Goal: Information Seeking & Learning: Learn about a topic

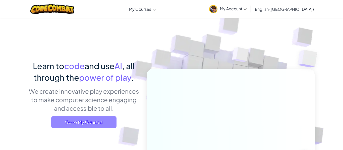
click at [101, 120] on span "Go to My Courses" at bounding box center [83, 123] width 65 height 12
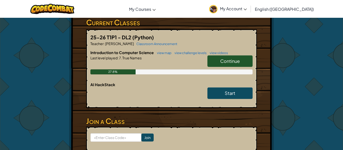
scroll to position [136, 0]
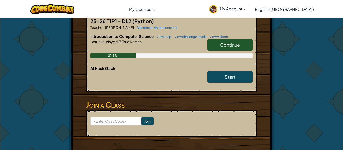
click at [273, 29] on div "Hero : Astraea Valkyrie Change Hero Player : [PERSON_NAME] CS1 7a: Favorable Od…" at bounding box center [171, 23] width 205 height 283
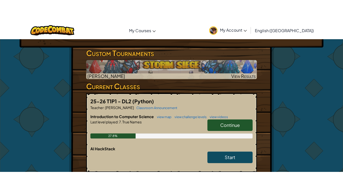
scroll to position [76, 0]
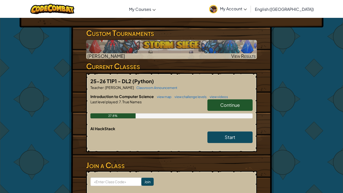
click at [247, 11] on span "My Account" at bounding box center [233, 8] width 27 height 5
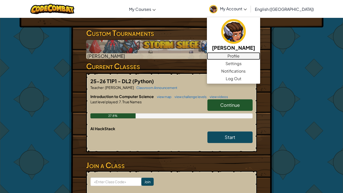
click at [253, 59] on link "Profile" at bounding box center [233, 56] width 53 height 8
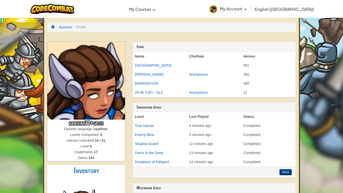
click at [268, 18] on div "Account Profile hansenc31+gplus Favorite language is python . Levels Completed:…" at bounding box center [171, 168] width 257 height 305
click at [247, 10] on span "My Account" at bounding box center [233, 8] width 27 height 5
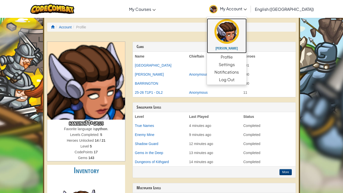
click at [239, 32] on img at bounding box center [226, 31] width 25 height 25
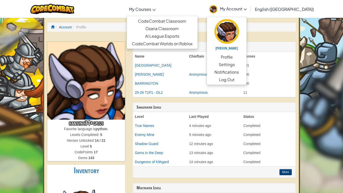
click at [151, 8] on span "My Courses" at bounding box center [140, 9] width 22 height 5
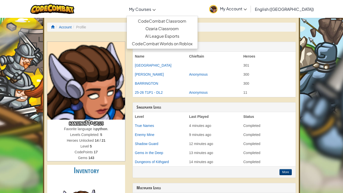
click at [151, 9] on span "My Courses" at bounding box center [140, 9] width 22 height 5
click at [162, 42] on link "CodeCombat Worlds on Roblox" at bounding box center [162, 44] width 71 height 8
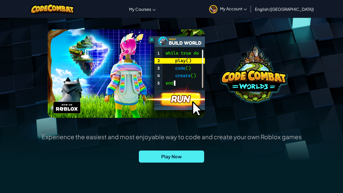
scroll to position [44, 0]
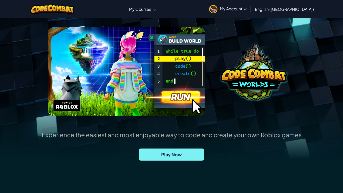
click at [182, 150] on span "Play Now" at bounding box center [171, 154] width 65 height 12
click at [143, 71] on img at bounding box center [126, 71] width 157 height 88
click at [250, 78] on img at bounding box center [254, 71] width 66 height 57
click at [189, 150] on span "Play Now" at bounding box center [171, 154] width 65 height 12
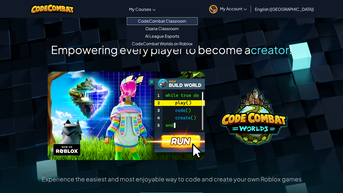
click at [173, 20] on link "CodeCombat Classroom" at bounding box center [162, 21] width 71 height 8
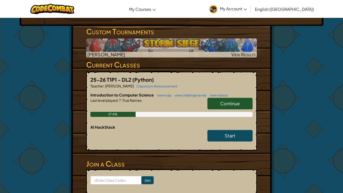
scroll to position [75, 0]
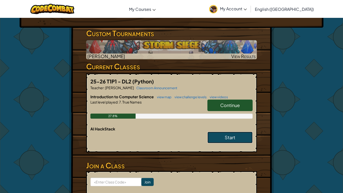
click at [234, 139] on span "Start" at bounding box center [230, 137] width 11 height 6
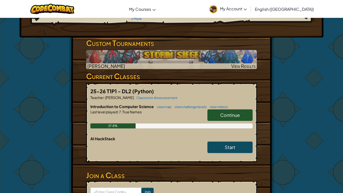
scroll to position [65, 0]
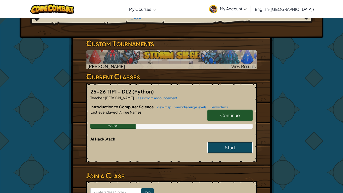
click at [238, 149] on link "Start" at bounding box center [229, 148] width 45 height 12
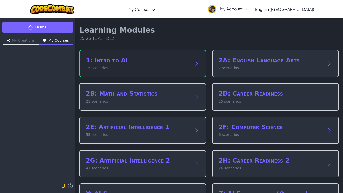
click at [183, 59] on h2 "1: Intro to AI" at bounding box center [138, 60] width 104 height 8
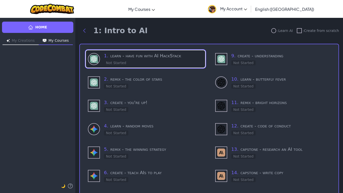
click at [163, 54] on h3 "1 . learn - have fun with AI HackStack" at bounding box center [153, 55] width 99 height 7
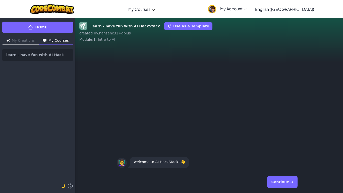
click at [305, 42] on div "learn - have fun with AI HackStack Use as a Template created by : hansenc31+gpl…" at bounding box center [209, 105] width 268 height 175
click at [281, 150] on button "Continue →" at bounding box center [282, 182] width 30 height 12
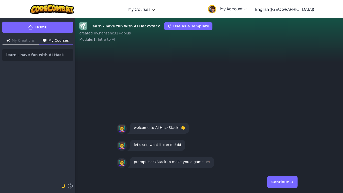
click at [281, 150] on button "Continue →" at bounding box center [282, 182] width 30 height 12
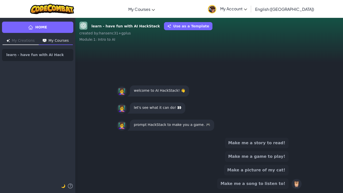
click at [271, 150] on button "Make me a game to play!" at bounding box center [257, 156] width 64 height 11
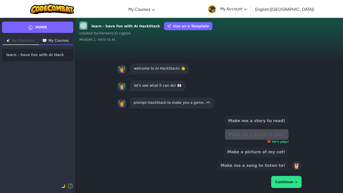
click at [288, 150] on button "Continue →" at bounding box center [286, 182] width 30 height 12
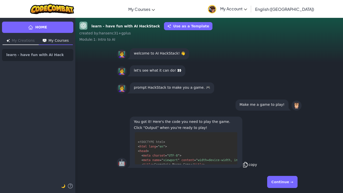
click at [245, 150] on icon at bounding box center [245, 164] width 4 height 5
click at [282, 150] on button "Continue →" at bounding box center [282, 182] width 30 height 12
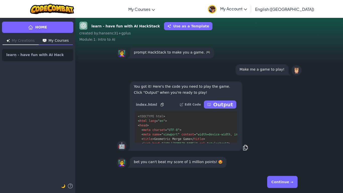
click at [217, 103] on p "Output" at bounding box center [223, 104] width 20 height 7
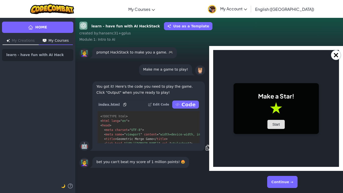
click at [271, 124] on button "Start" at bounding box center [276, 124] width 18 height 9
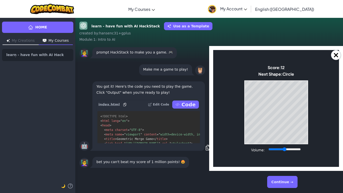
click at [244, 132] on body "Make a Star! Start Score: 12 Next Shape: Circle Game Over Your stack reached th…" at bounding box center [276, 108] width 126 height 117
click at [244, 133] on div "Game Over Your stack reached the top! Restart" at bounding box center [276, 112] width 64 height 64
click at [290, 150] on button "Continue →" at bounding box center [282, 182] width 30 height 12
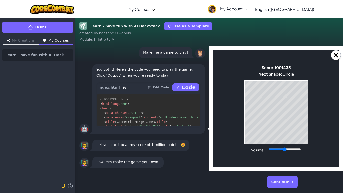
click at [288, 150] on button "Continue →" at bounding box center [282, 182] width 30 height 12
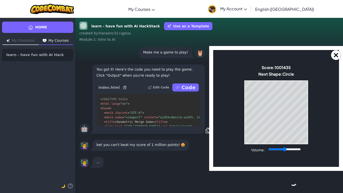
click at [288, 150] on div "Continue →" at bounding box center [209, 182] width 185 height 18
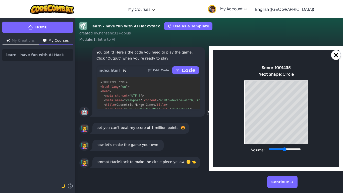
click at [281, 150] on button "Continue →" at bounding box center [282, 182] width 30 height 12
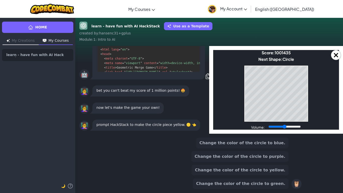
click at [258, 150] on button "Change the color of the circle to yellow." at bounding box center [240, 170] width 97 height 11
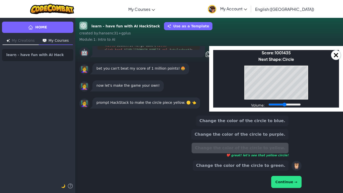
click at [281, 150] on button "Continue →" at bounding box center [286, 182] width 30 height 12
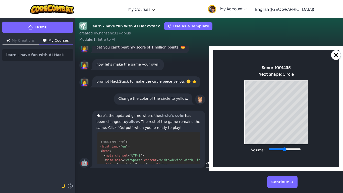
click at [276, 150] on button "Continue →" at bounding box center [282, 182] width 30 height 12
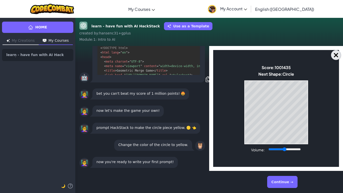
click at [337, 54] on button "×" at bounding box center [336, 55] width 10 height 10
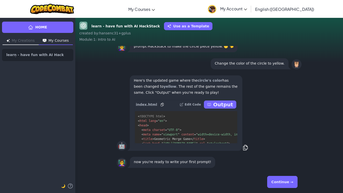
click at [279, 150] on button "Continue →" at bounding box center [282, 182] width 30 height 12
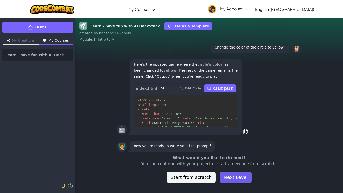
click at [229, 150] on button "Next Level" at bounding box center [236, 177] width 32 height 11
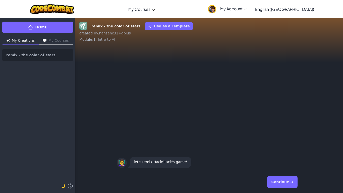
click at [274, 150] on button "Continue →" at bounding box center [282, 182] width 30 height 12
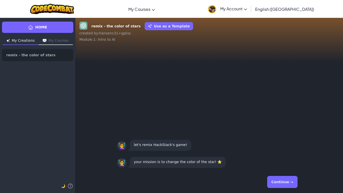
click at [283, 150] on button "Continue →" at bounding box center [282, 182] width 30 height 12
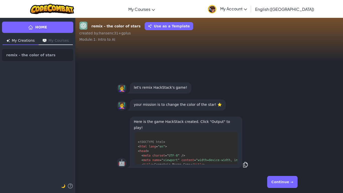
click at [283, 150] on button "Continue →" at bounding box center [282, 182] width 30 height 12
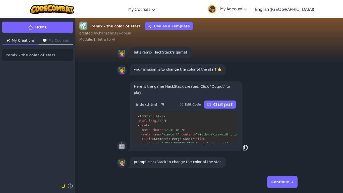
click at [294, 150] on button "Continue →" at bounding box center [282, 182] width 30 height 12
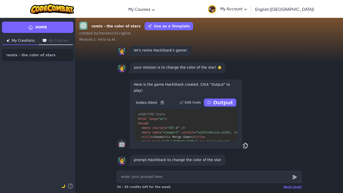
click at [256, 150] on textarea at bounding box center [209, 177] width 185 height 12
type textarea "x"
type textarea "C"
type textarea "x"
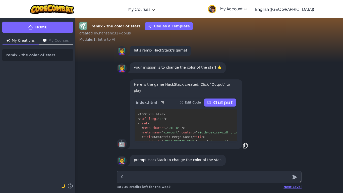
type textarea "Ch"
type textarea "x"
type textarea "Cha"
type textarea "x"
type textarea "[PERSON_NAME]"
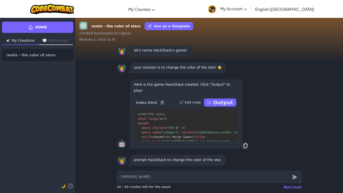
type textarea "x"
type textarea "[PERSON_NAME]"
type textarea "x"
type textarea "Change"
type textarea "x"
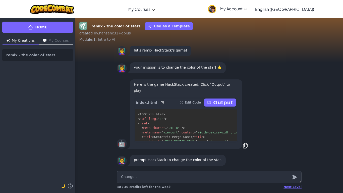
type textarea "Change th"
type textarea "x"
type textarea "Change the"
type textarea "x"
type textarea "Change the"
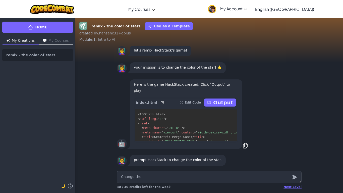
type textarea "x"
type textarea "Change the c"
type textarea "x"
type textarea "Change the co"
type textarea "x"
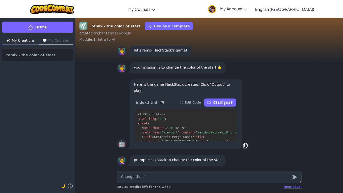
type textarea "Change the col"
type textarea "x"
type textarea "Change the colo"
type textarea "x"
type textarea "Change the color"
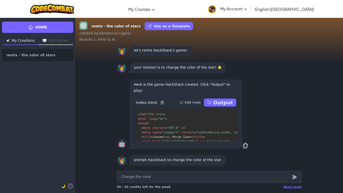
type textarea "x"
type textarea "Change the color"
type textarea "x"
type textarea "Change the color o"
type textarea "x"
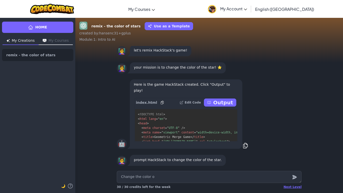
type textarea "Change the color of"
type textarea "x"
type textarea "Change the color of"
type textarea "x"
type textarea "Change the color of t"
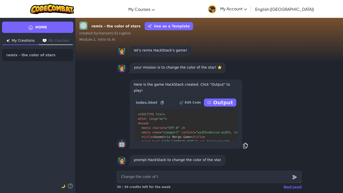
type textarea "x"
type textarea "Change the color of th"
type textarea "x"
type textarea "Change the color of the"
type textarea "x"
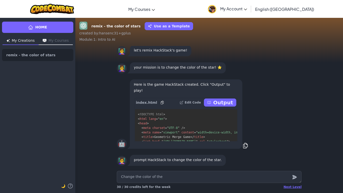
type textarea "Change the color of the"
type textarea "x"
type textarea "Change the color of the s"
type textarea "x"
type textarea "Change the color of the st"
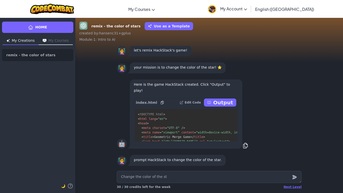
type textarea "x"
type textarea "Change the color of the sta"
type textarea "x"
type textarea "Change the color of the star"
type textarea "x"
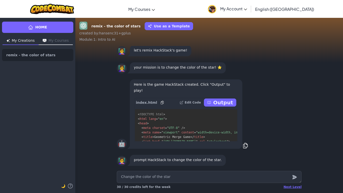
type textarea "Change the color of the star"
type textarea "x"
type textarea "Change the color of the star t"
type textarea "x"
type textarea "Change the color of the star tu"
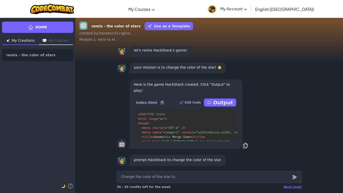
type textarea "x"
type textarea "Change the color of the star tue"
type textarea "x"
type textarea "Change the color of the star tue"
type textarea "x"
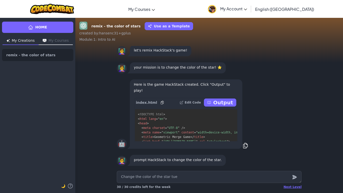
type textarea "Change the color of the star tue"
type textarea "x"
type textarea "Change the color of the star tu"
type textarea "x"
type textarea "Change the color of the star t"
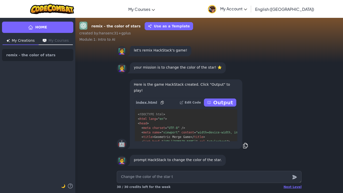
type textarea "x"
type textarea "Change the color of the star to"
type textarea "x"
type textarea "Change the color of the star to"
type textarea "x"
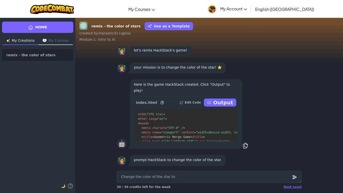
type textarea "Change the color of the star to c"
type textarea "x"
type textarea "Change the color of the star to ch"
type textarea "x"
type textarea "Change the color of the star to c"
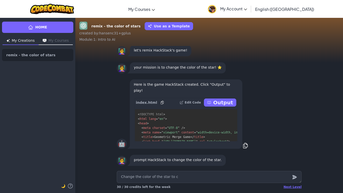
type textarea "x"
type textarea "Change the color of the star to cy"
type textarea "x"
type textarea "Change the color of the star to cya"
type textarea "x"
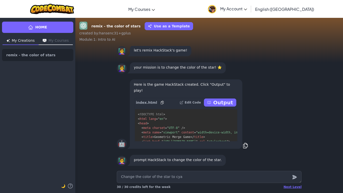
type textarea "Change the color of the star to cyan"
type textarea "x"
type textarea "Change the color of the star to cyan."
click at [295, 150] on icon "submit" at bounding box center [295, 177] width 6 height 6
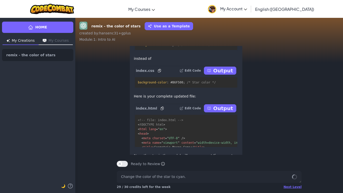
scroll to position [0, 0]
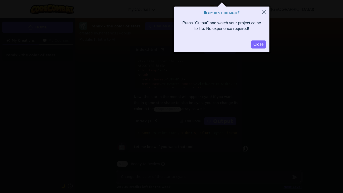
type textarea "x"
click at [261, 43] on button "Close" at bounding box center [258, 44] width 14 height 8
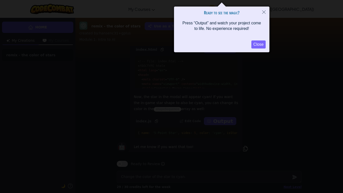
click at [255, 45] on button "Close" at bounding box center [258, 44] width 14 height 8
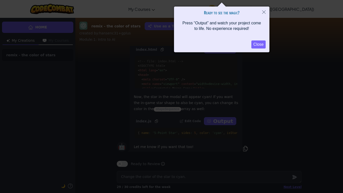
click at [254, 44] on button "Close" at bounding box center [258, 44] width 14 height 8
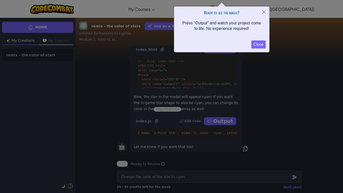
click at [254, 44] on button "Close" at bounding box center [258, 44] width 14 height 8
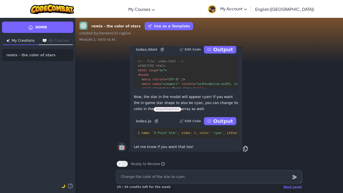
click at [209, 150] on textarea "Change the color of the star to cyan." at bounding box center [209, 177] width 185 height 12
type textarea "x"
type textarea "M"
type textarea "x"
type textarea "Ma"
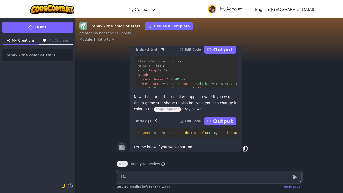
type textarea "x"
type textarea "Mak"
type textarea "x"
type textarea "Make"
type textarea "x"
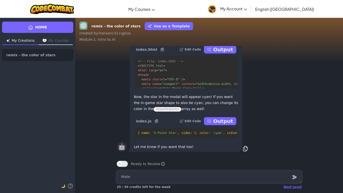
type textarea "Make"
type textarea "x"
type textarea "Make th"
type textarea "x"
type textarea "Make the"
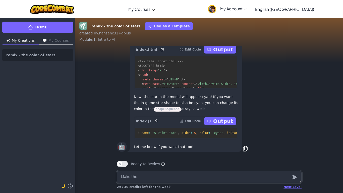
type textarea "x"
type textarea "Make the"
type textarea "x"
type textarea "Make the s"
type textarea "x"
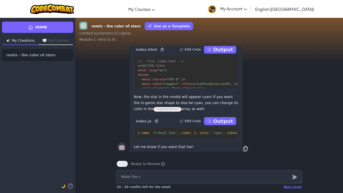
type textarea "Make the sh"
type textarea "x"
type textarea "Make the sha"
type textarea "x"
type textarea "Make the shap"
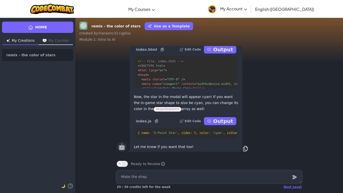
type textarea "x"
type textarea "Make the shape"
type textarea "x"
type textarea "Make the shapes"
type textarea "x"
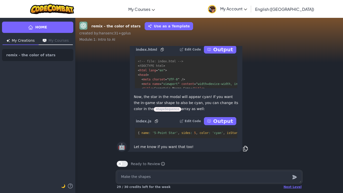
type textarea "Make the shape"
type textarea "x"
type textarea "Make the shap"
type textarea "x"
type textarea "Make the sha"
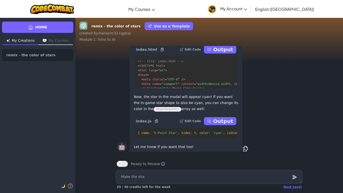
type textarea "x"
type textarea "Make the sh"
type textarea "x"
type textarea "Make the s"
type textarea "x"
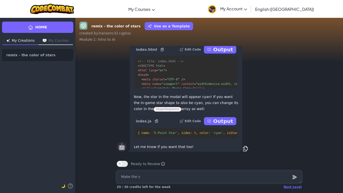
type textarea "Make the"
type textarea "x"
type textarea "Make the"
type textarea "x"
type textarea "Make th"
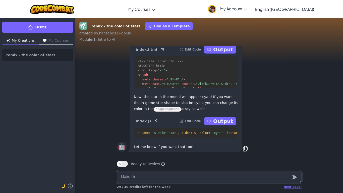
type textarea "x"
type textarea "Make the"
type textarea "x"
type textarea "Make the"
type textarea "x"
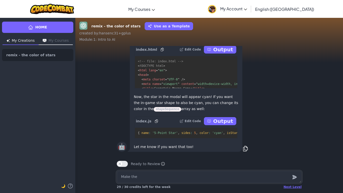
type textarea "Make the c"
type textarea "x"
type textarea "Make the ci"
type textarea "x"
type textarea "Make the c"
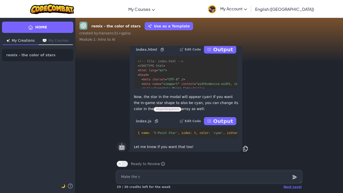
type textarea "x"
type textarea "Make the"
type textarea "x"
type textarea "Make the"
type textarea "x"
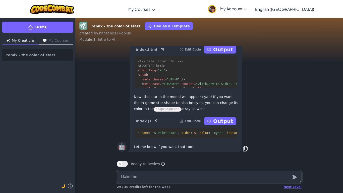
type textarea "Make th"
type textarea "x"
type textarea "Make the"
type textarea "x"
type textarea "Make ther"
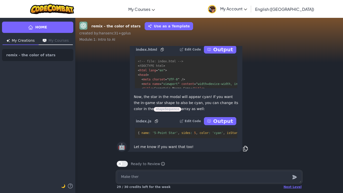
type textarea "x"
type textarea "Make there"
type textarea "x"
type textarea "Make there"
type textarea "x"
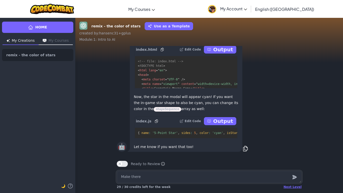
type textarea "Make there b"
type textarea "x"
type textarea "Make there be"
type textarea "x"
type textarea "Make there be n"
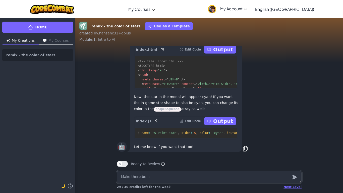
type textarea "x"
type textarea "Make there be no"
type textarea "x"
type textarea "Make there be no"
type textarea "x"
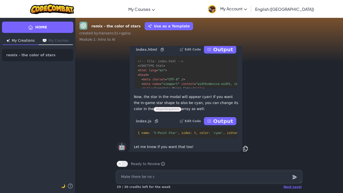
type textarea "Make there be no ci"
type textarea "x"
type textarea "Make there be no cir"
type textarea "x"
type textarea "Make there be no circ"
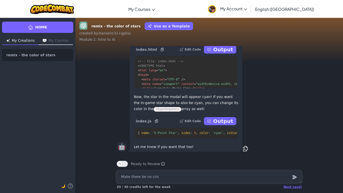
type textarea "x"
type textarea "Make there be no circl"
type textarea "x"
type textarea "Make there be no circle"
type textarea "x"
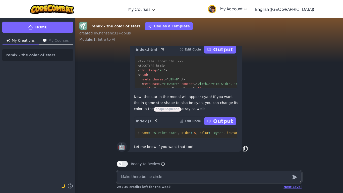
type textarea "Make there be no circle s"
type textarea "x"
type textarea "Make there be no circle sh"
type textarea "x"
type textarea "Make there be no circle sha"
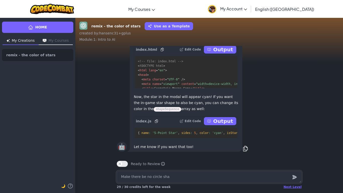
type textarea "x"
type textarea "Make there be no circle shap"
type textarea "x"
type textarea "Make there be no circle shape"
type textarea "x"
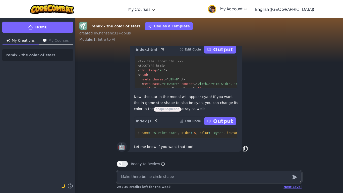
type textarea "Make there be no circle shape,"
type textarea "x"
type textarea "Make there be no circle shape,"
type textarea "x"
type textarea "Make there be no circle shape, a"
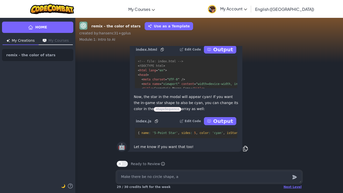
type textarea "x"
type textarea "Make there be no circle shape, as"
type textarea "x"
type textarea "Make there be no circle shape, as"
type textarea "x"
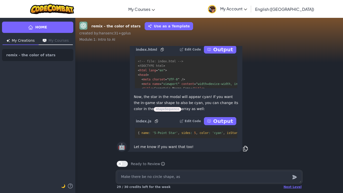
type textarea "Make there be no circle shape, as i"
type textarea "x"
type textarea "Make there be no circle shape, as it"
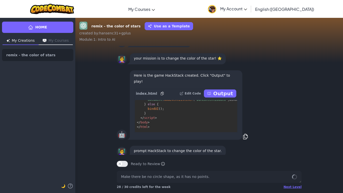
scroll to position [-372, 0]
click at [267, 150] on div "👩‍🏫 prompt HackStack to change the color of the star." at bounding box center [209, 151] width 185 height 13
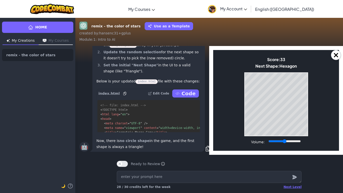
scroll to position [2492, 1]
click at [244, 123] on div "Game Over Your stack reached the top! Restart" at bounding box center [276, 104] width 64 height 64
